Goal: Task Accomplishment & Management: Complete application form

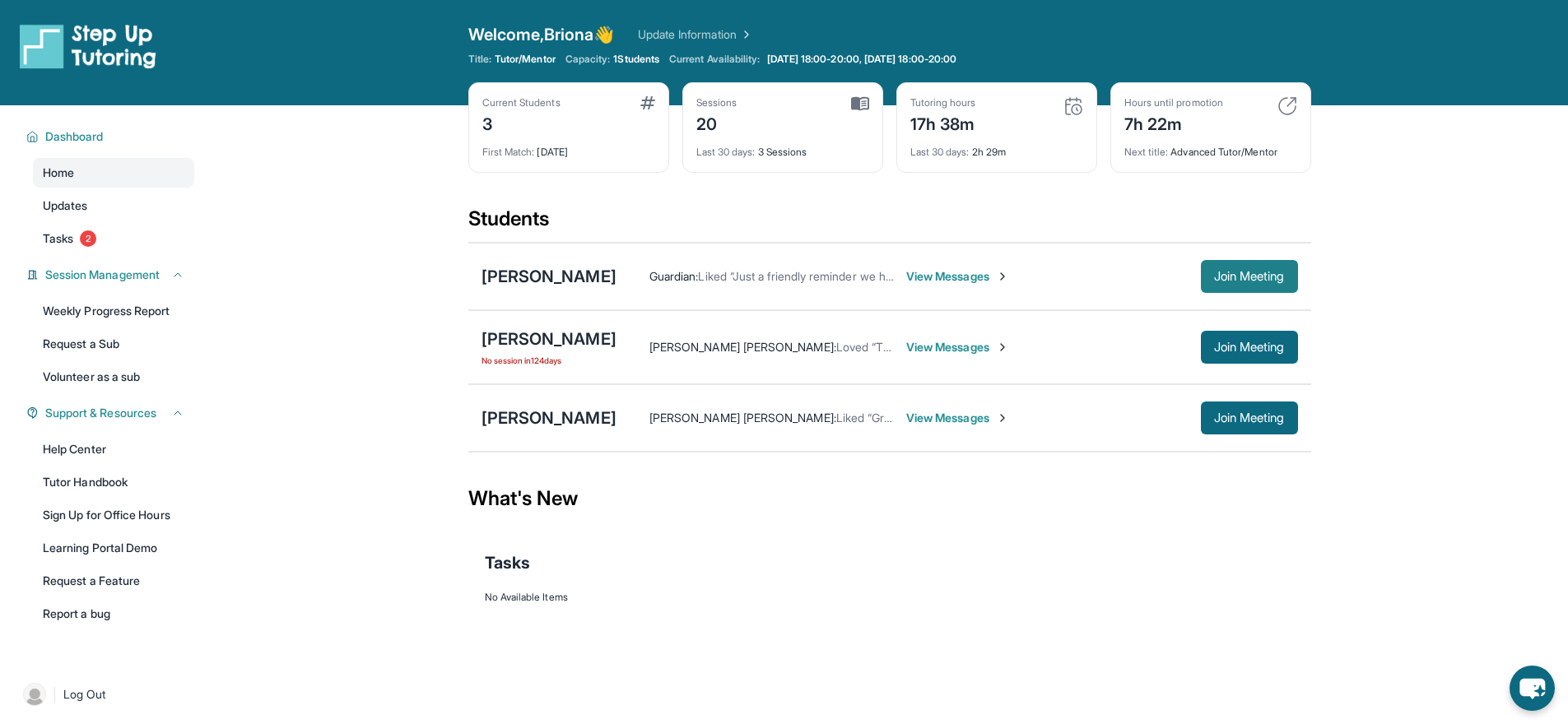
click at [1247, 279] on span "Join Meeting" at bounding box center [1250, 277] width 71 height 10
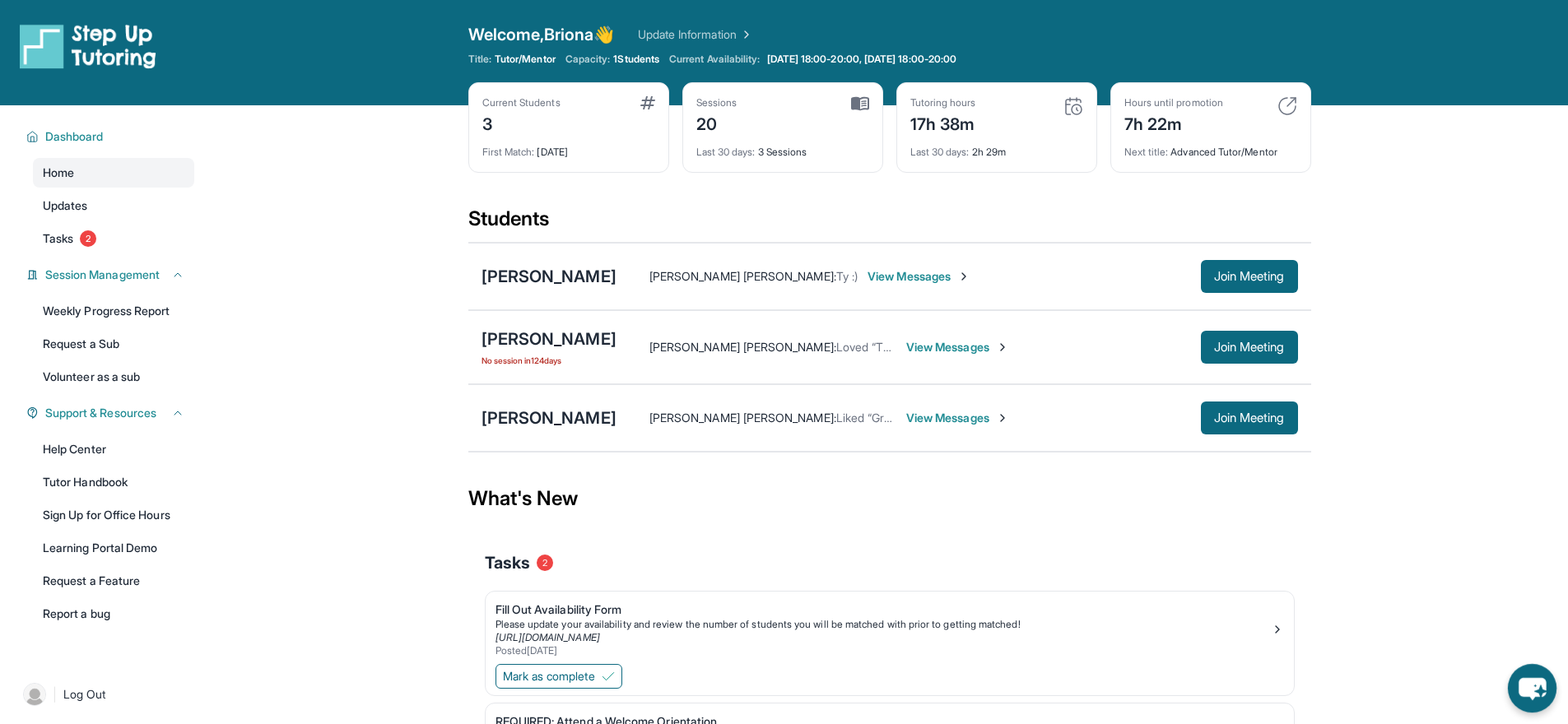
click at [1520, 684] on icon "chat-button" at bounding box center [1533, 689] width 27 height 23
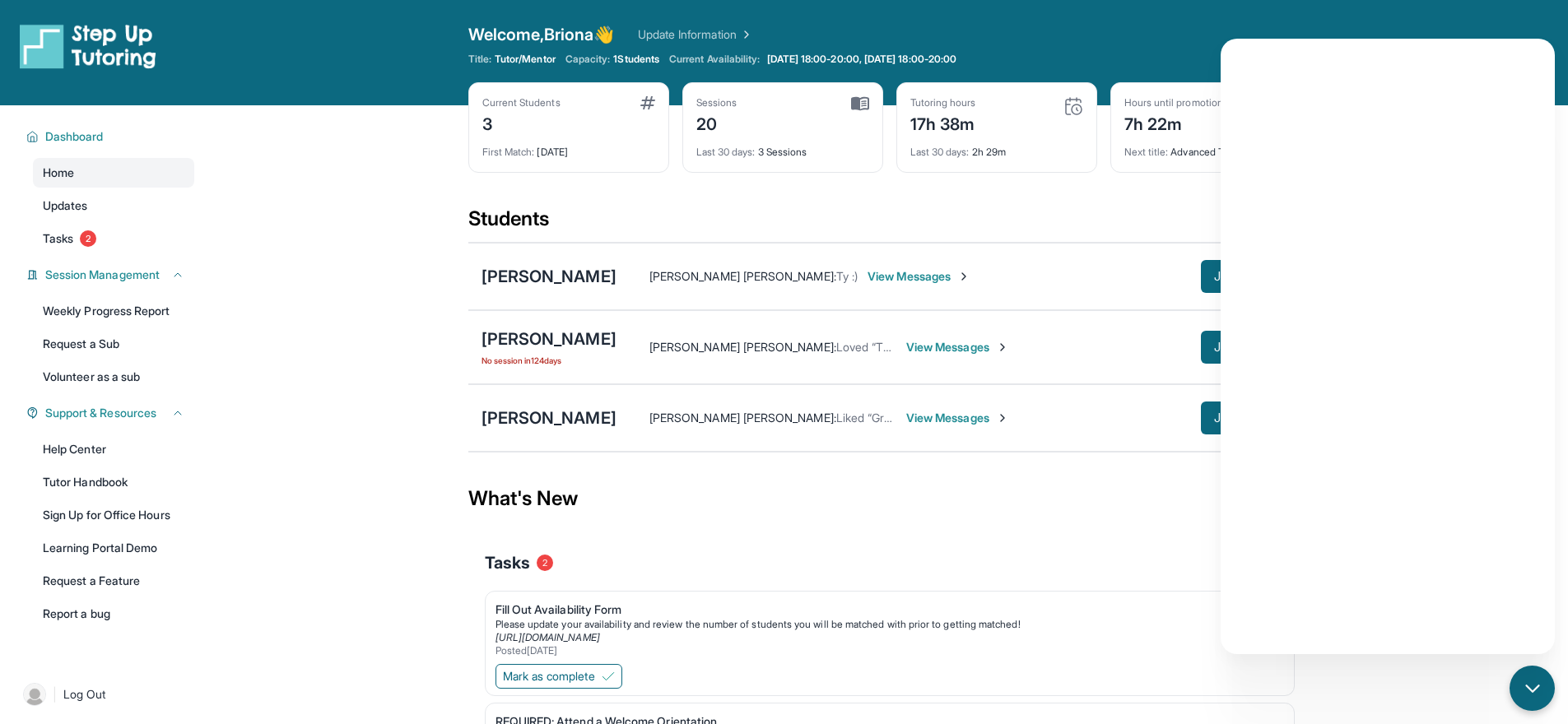
click at [1132, 519] on div "What's New" at bounding box center [889, 499] width 843 height 73
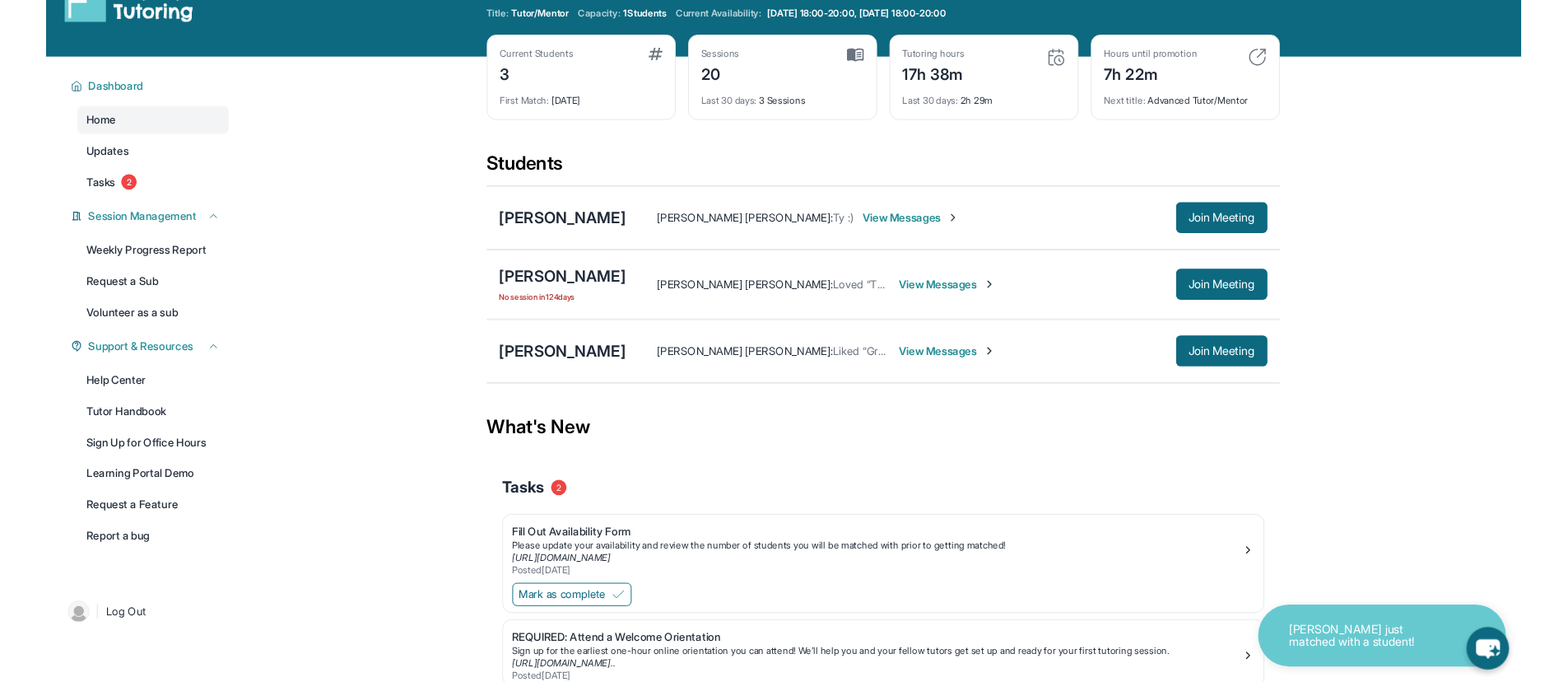
scroll to position [112, 0]
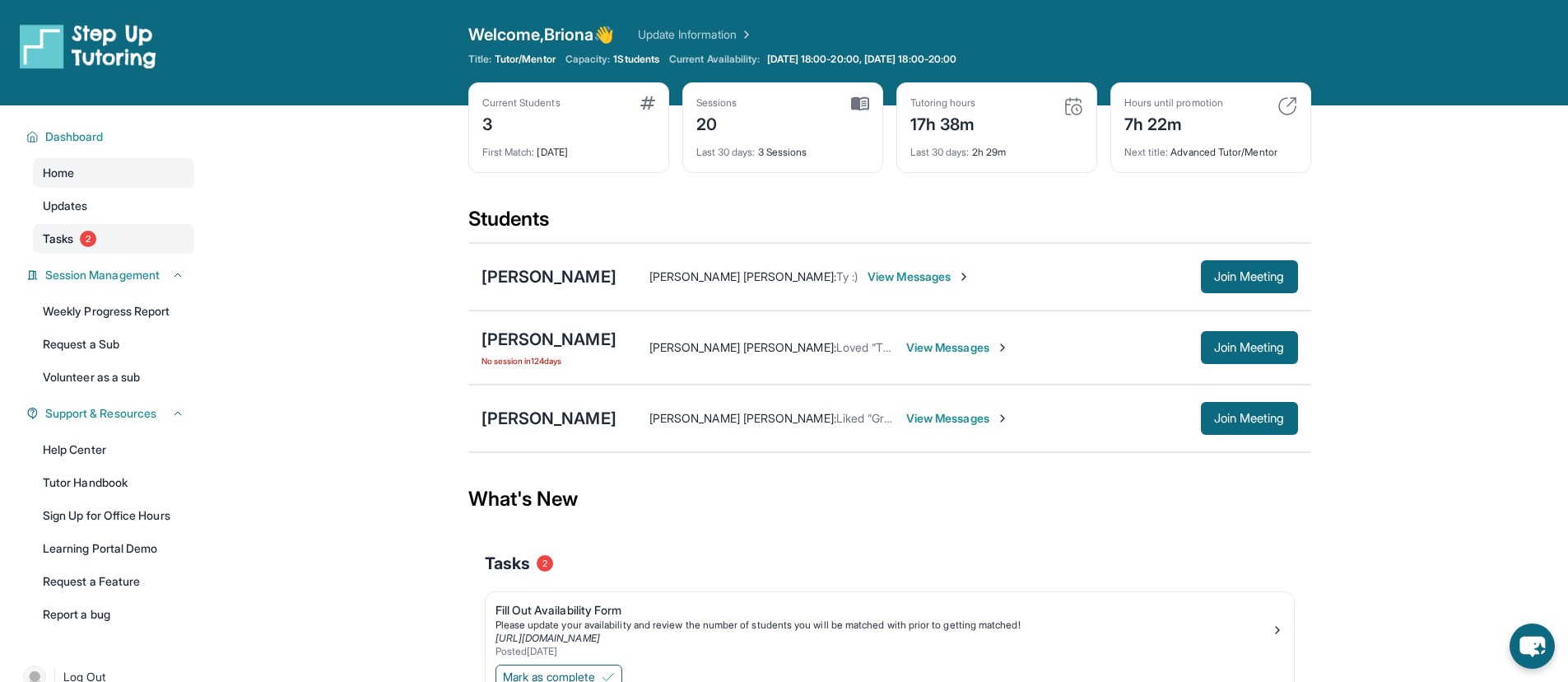
click at [109, 239] on link "Tasks 2" at bounding box center [114, 238] width 161 height 29
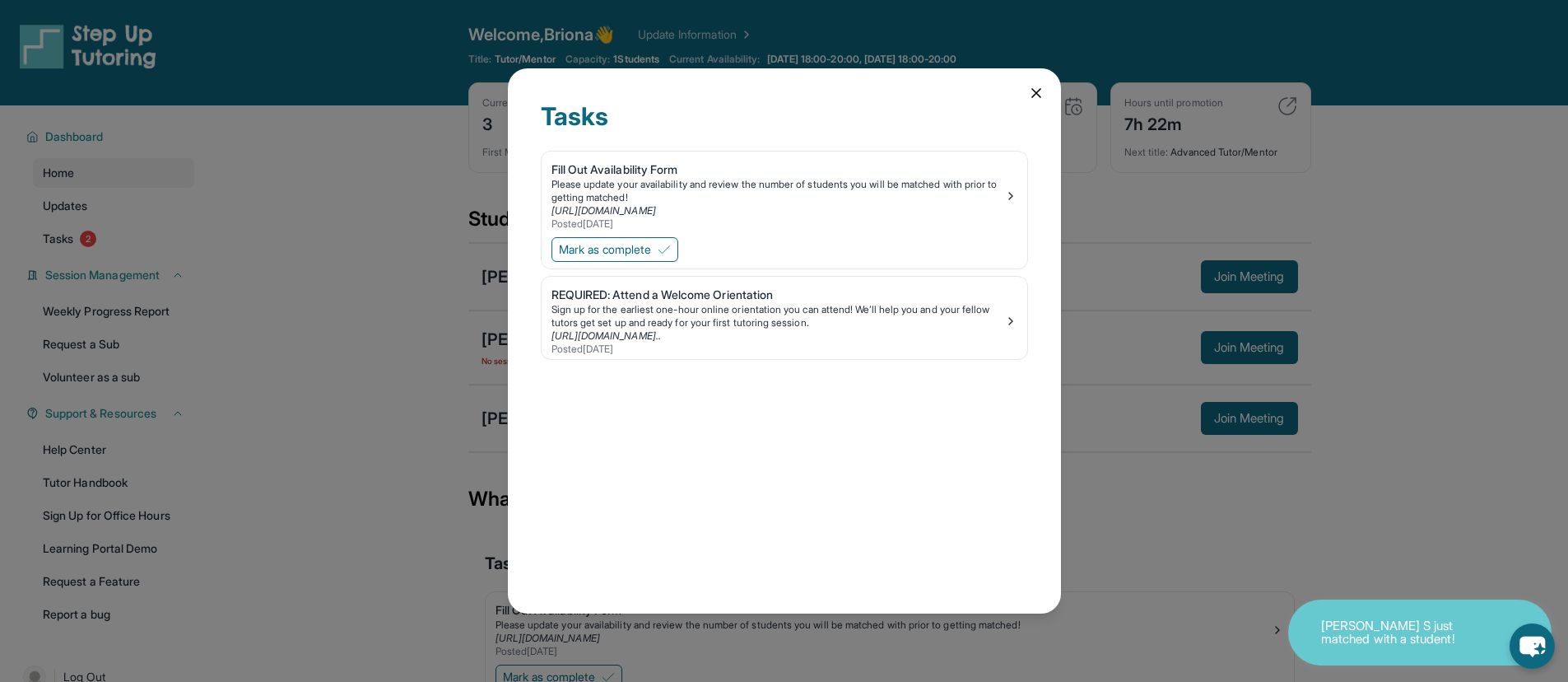
click at [1040, 103] on div "Tasks Fill Out Availability Form Please update your availability and review the…" at bounding box center [785, 341] width 553 height 545
click at [1041, 94] on icon at bounding box center [1036, 92] width 17 height 17
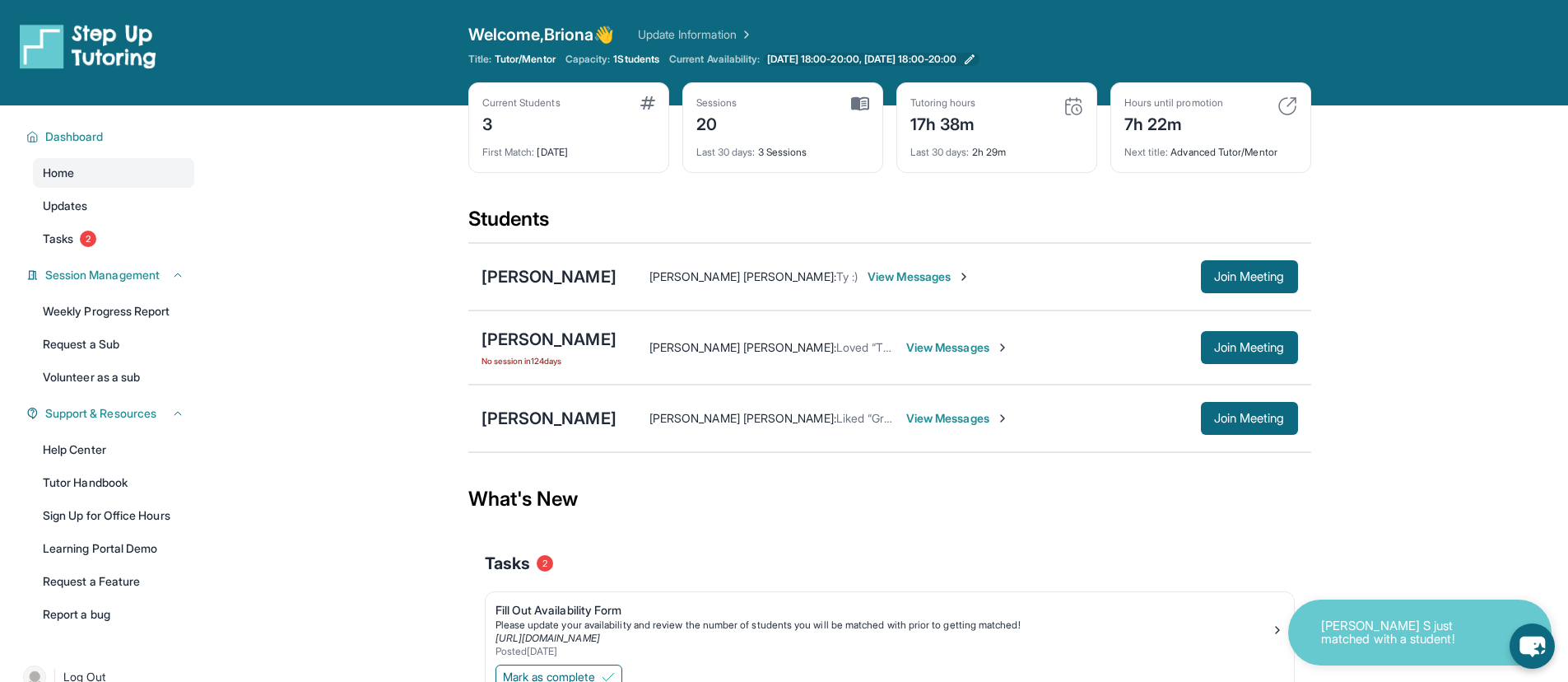
click at [958, 63] on span "[DATE] 18:00-20:00, [DATE] 18:00-20:00" at bounding box center [862, 59] width 190 height 13
click at [512, 426] on div "[PERSON_NAME]" at bounding box center [549, 417] width 135 height 23
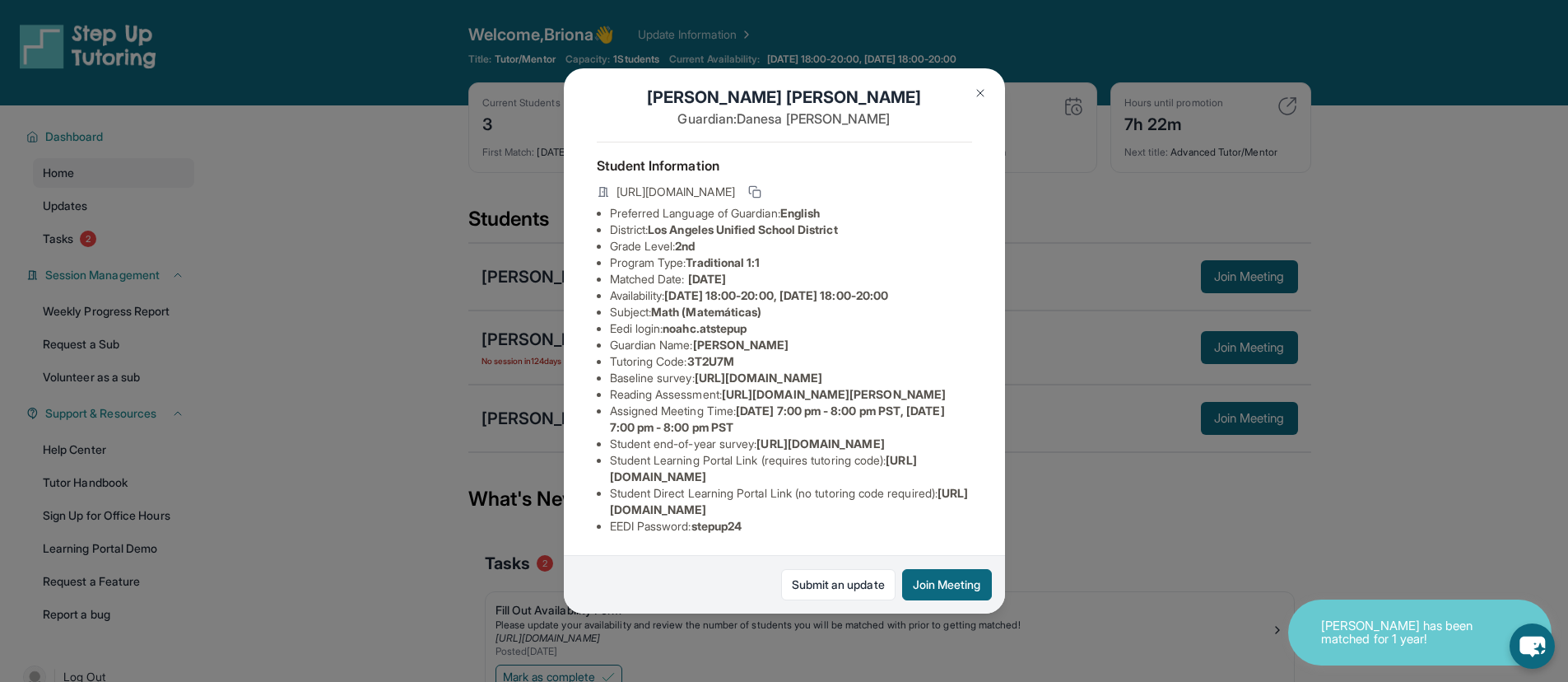
scroll to position [184, 0]
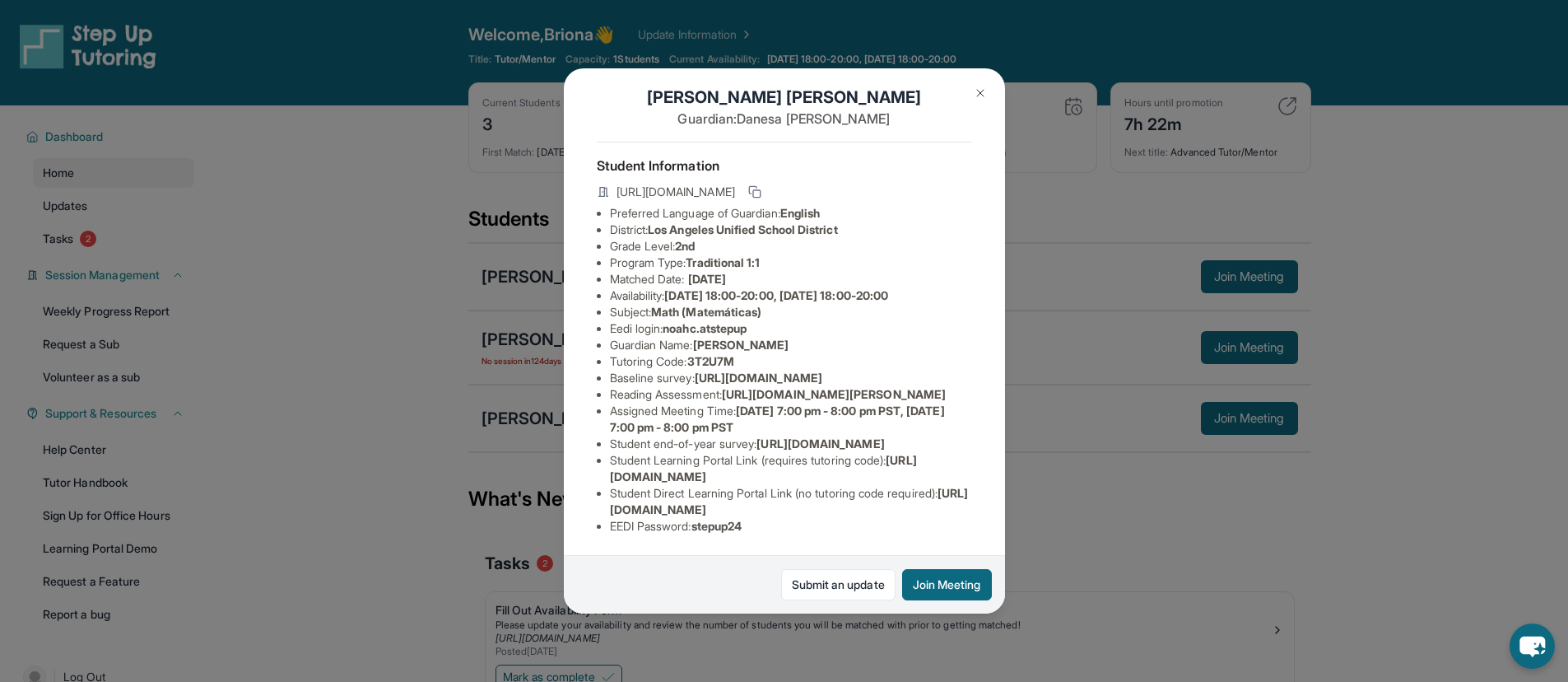
drag, startPoint x: 738, startPoint y: 287, endPoint x: 964, endPoint y: 320, distance: 228.4
click at [963, 320] on div "Noah Chavez Guardian: Danesa Chavez Student Information https://student-portal.…" at bounding box center [785, 341] width 442 height 545
click at [964, 320] on div "Noah Chavez Guardian: Danesa Chavez Student Information https://student-portal.…" at bounding box center [785, 341] width 442 height 545
drag, startPoint x: 734, startPoint y: 288, endPoint x: 975, endPoint y: 316, distance: 242.6
click at [974, 317] on div "Noah Chavez Guardian: Danesa Chavez Student Information https://student-portal.…" at bounding box center [785, 341] width 442 height 545
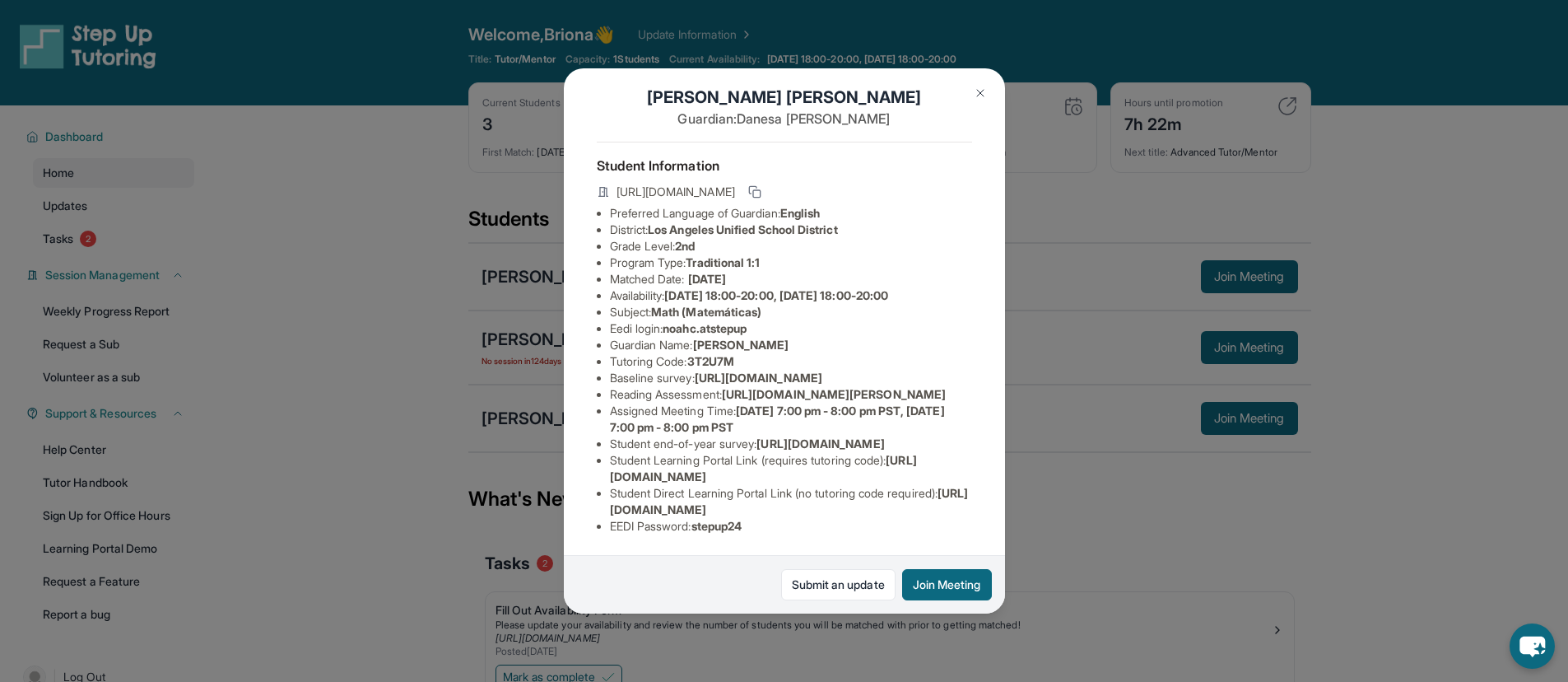
scroll to position [189, 0]
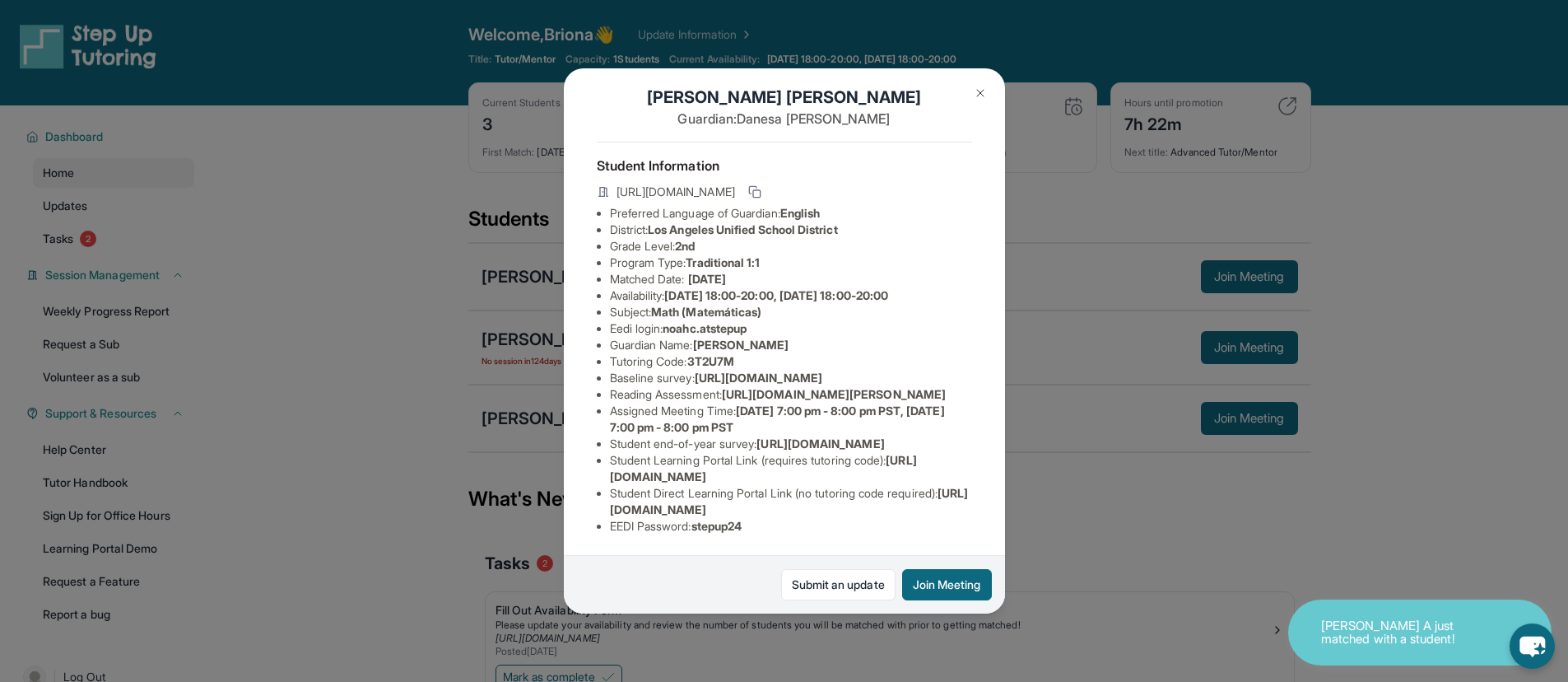
click at [444, 438] on div "Noah Chavez Guardian: Danesa Chavez Student Information https://student-portal.…" at bounding box center [784, 341] width 1568 height 682
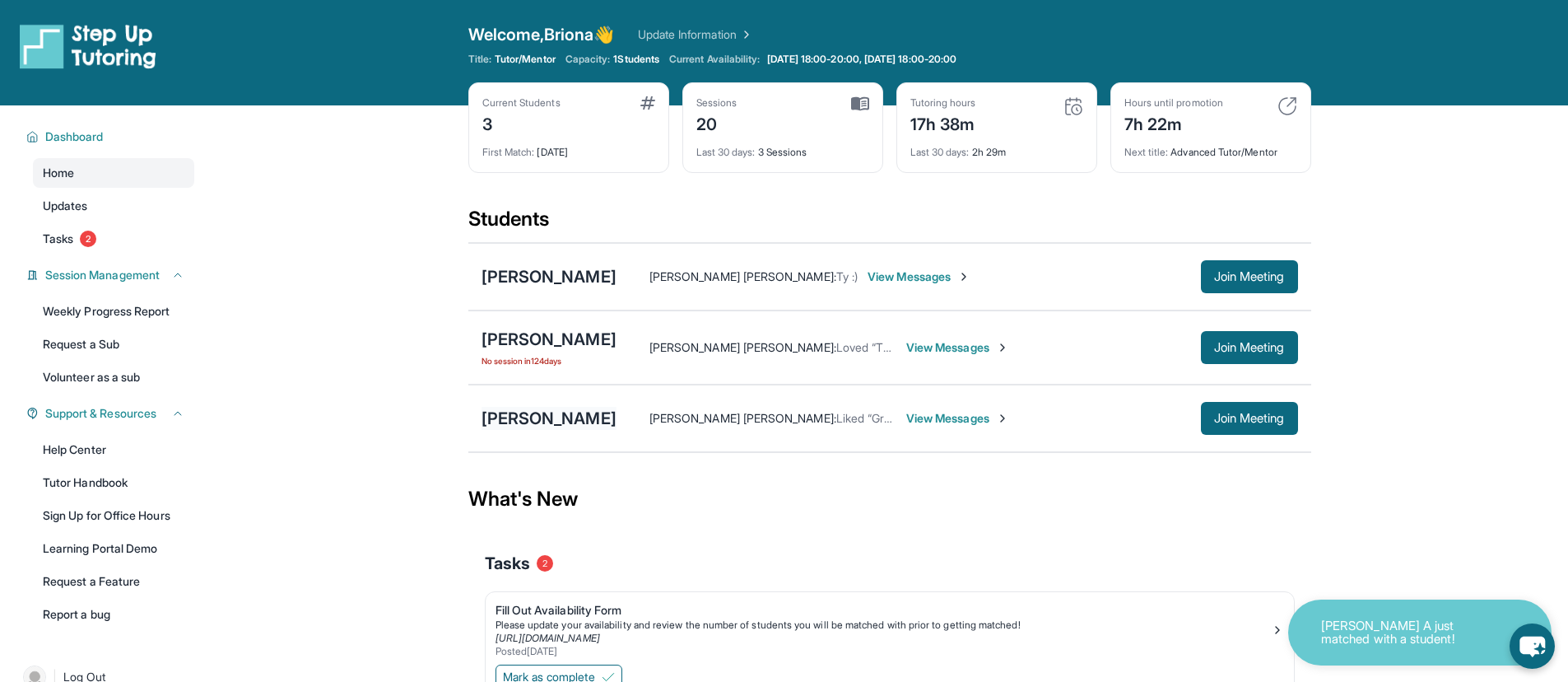
click at [557, 406] on div "[PERSON_NAME]" at bounding box center [549, 417] width 135 height 23
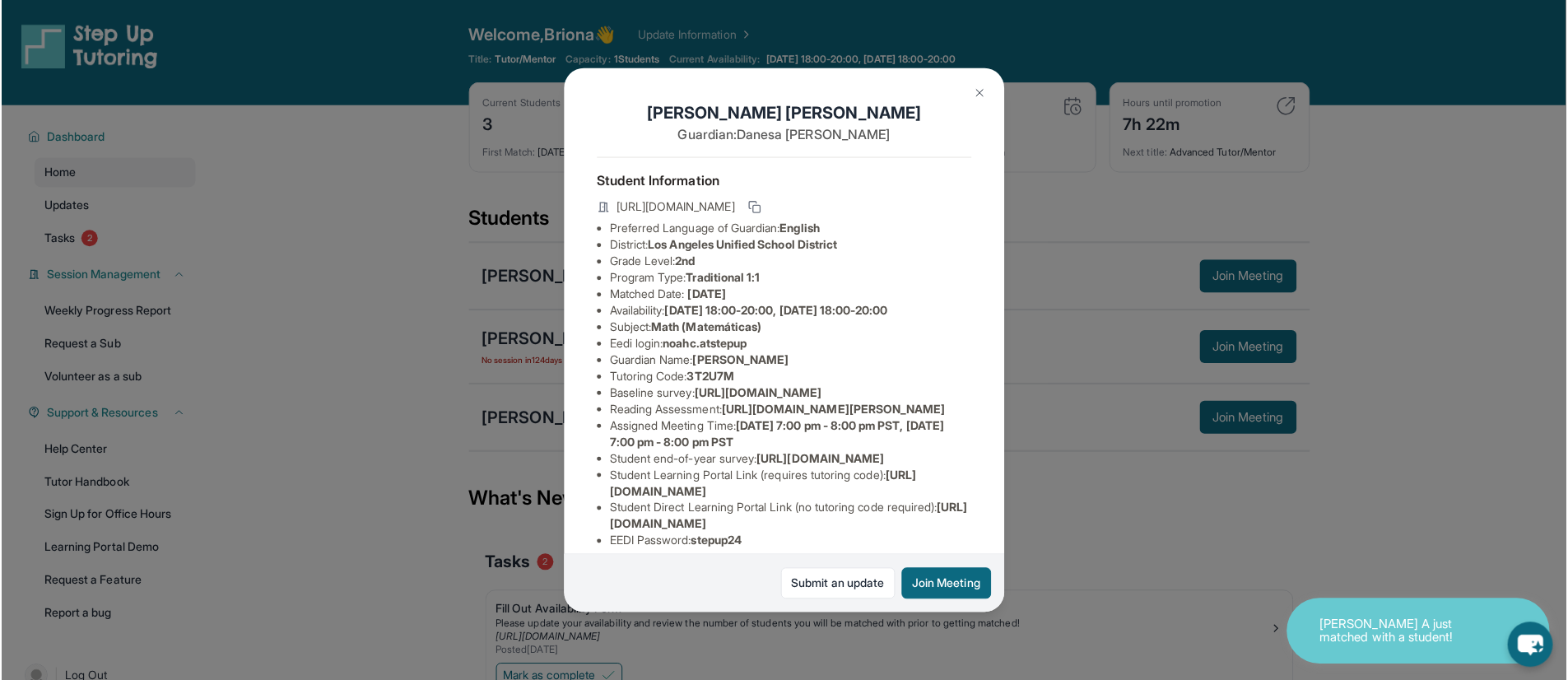
scroll to position [7, 0]
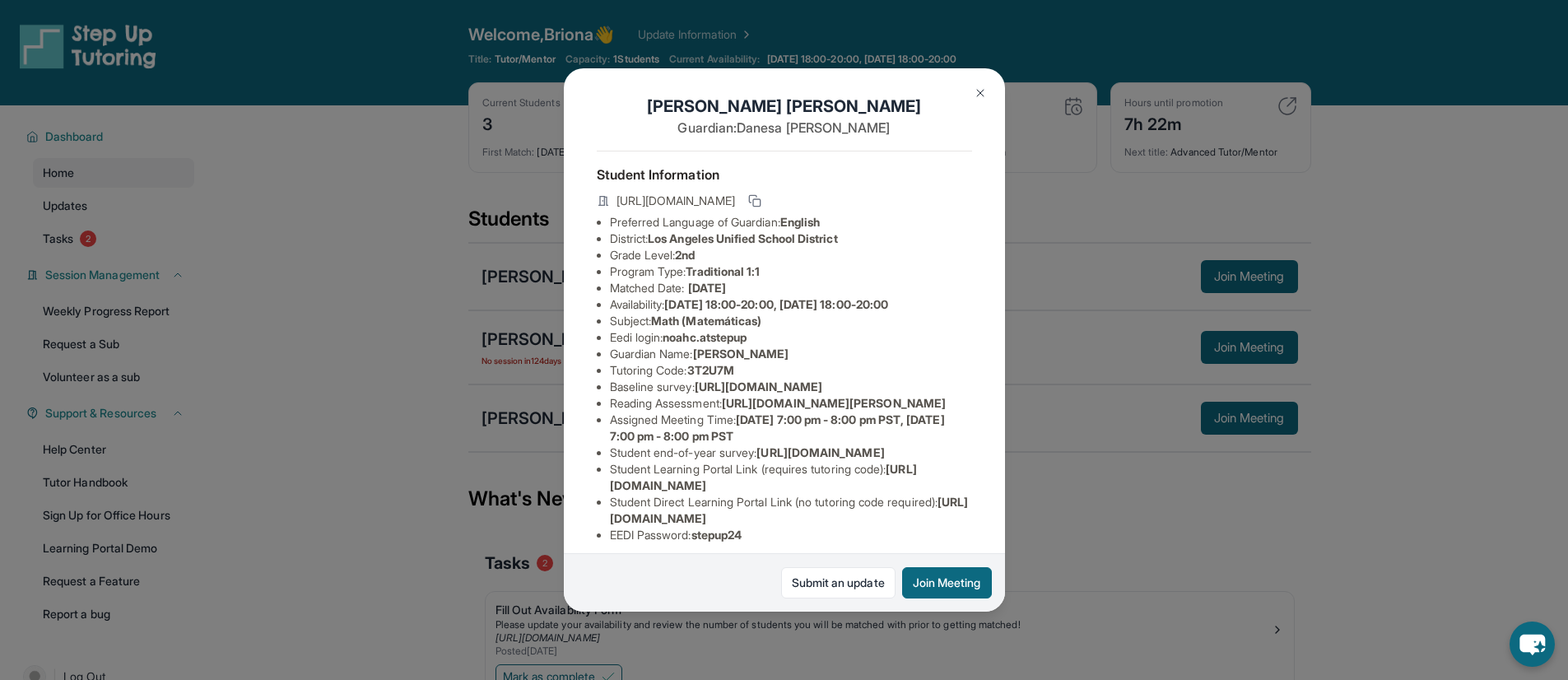
click at [327, 49] on div "Noah Chavez Guardian: Danesa Chavez Student Information https://student-portal.…" at bounding box center [784, 340] width 1568 height 680
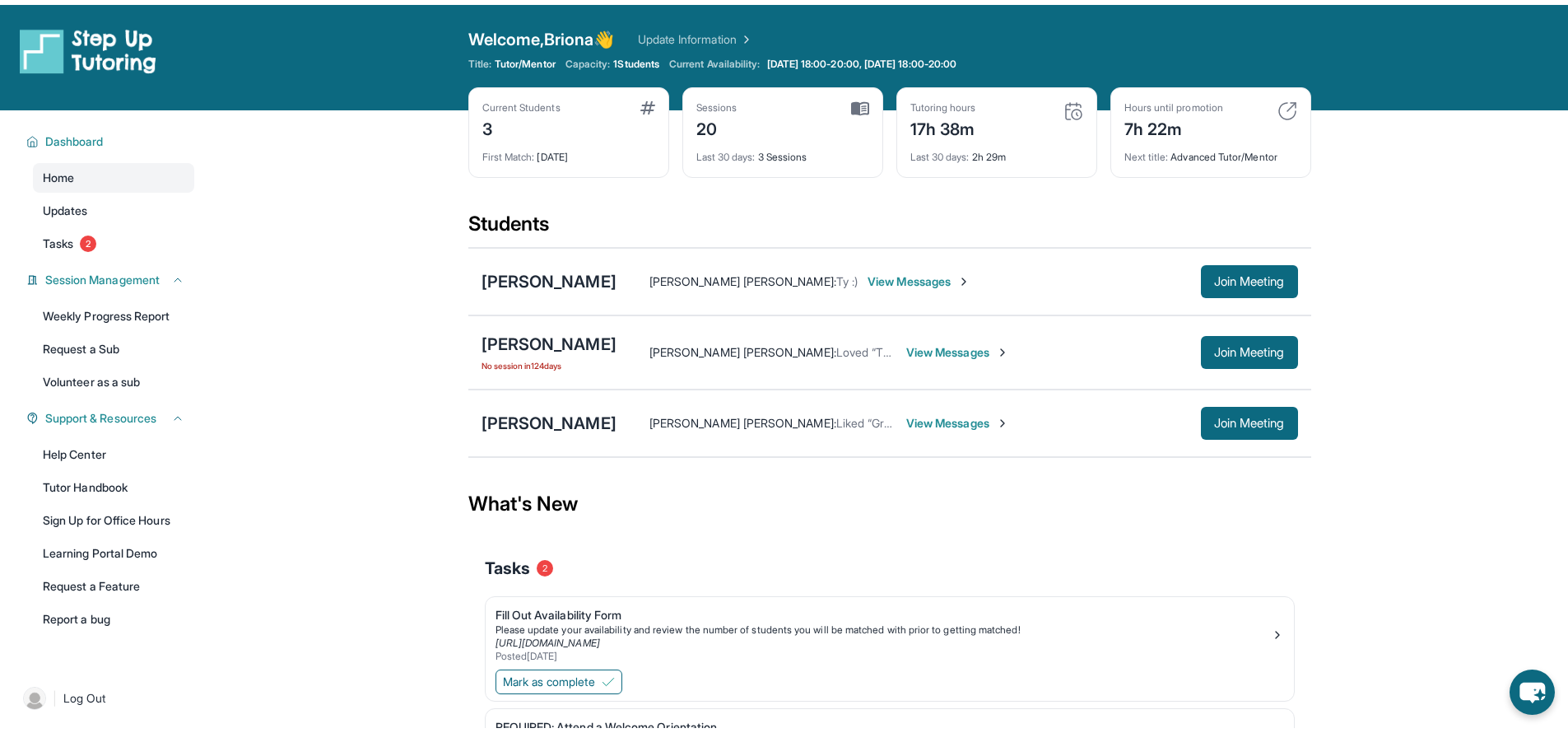
scroll to position [3, 0]
